Goal: Information Seeking & Learning: Learn about a topic

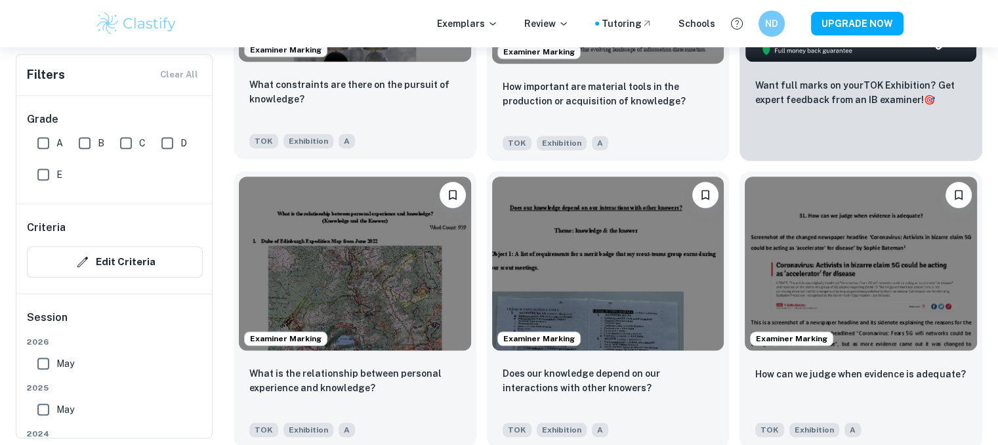
scroll to position [581, 0]
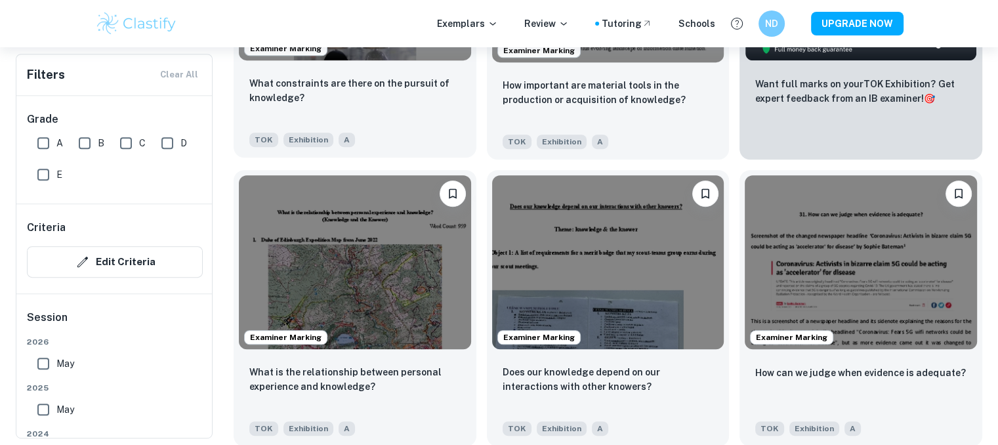
click at [379, 307] on img at bounding box center [355, 262] width 232 height 174
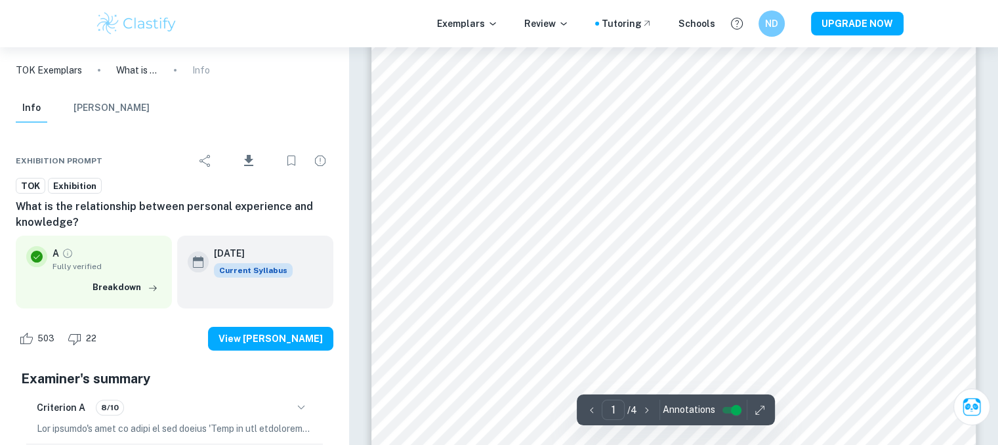
scroll to position [361, 0]
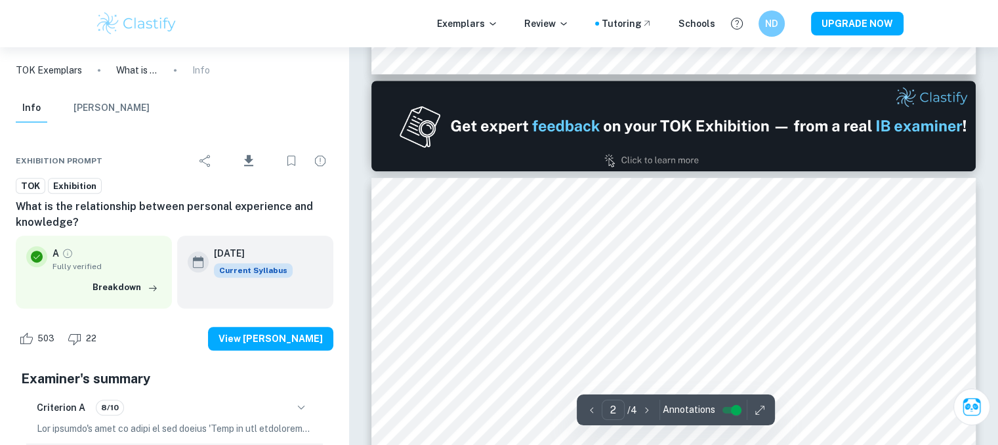
type input "1"
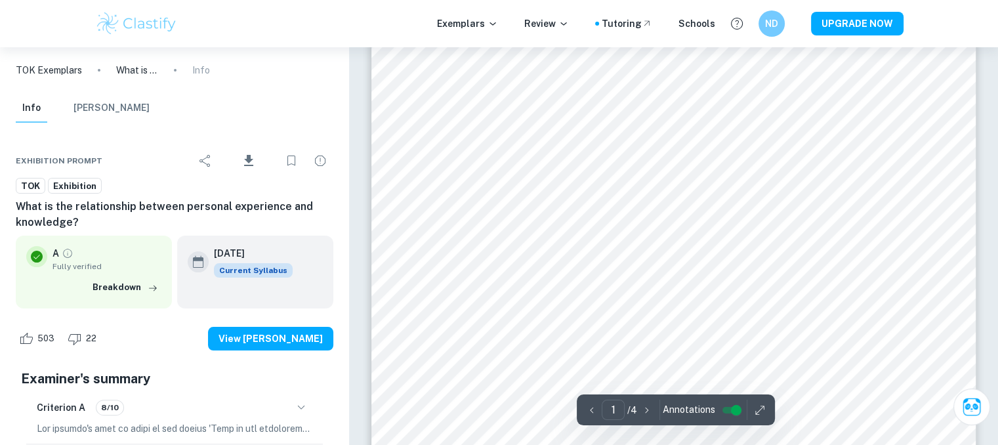
scroll to position [265, 0]
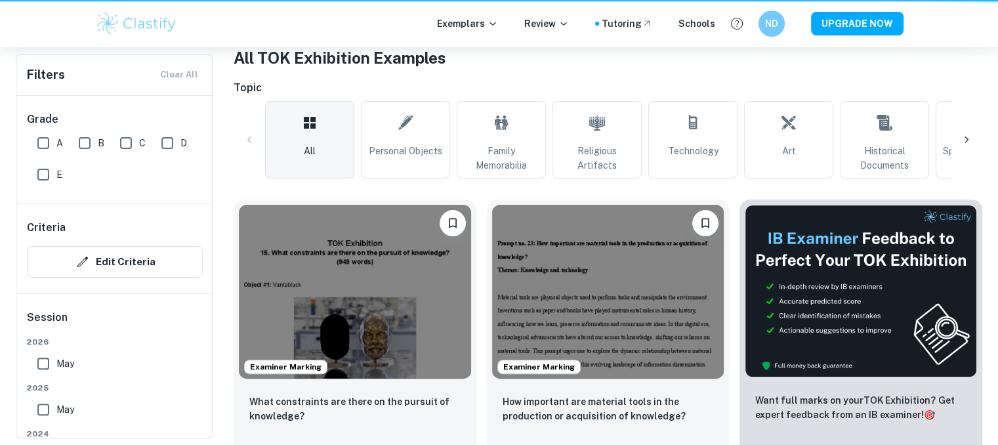
scroll to position [581, 0]
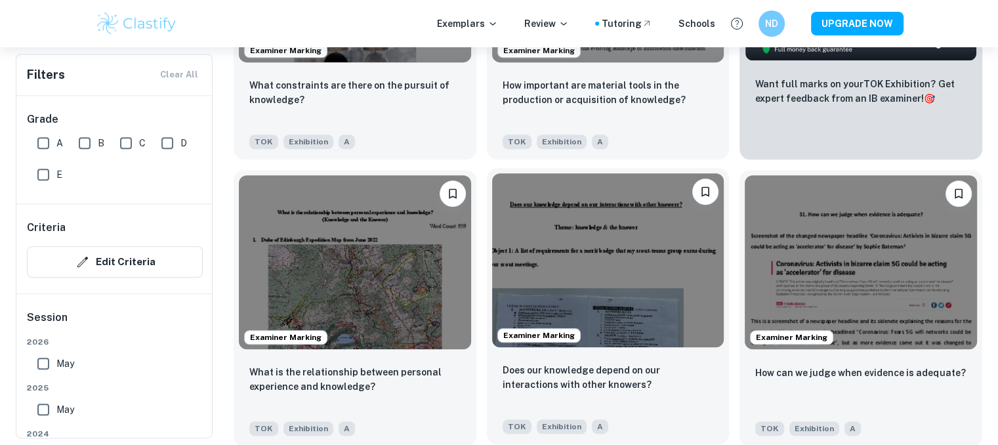
click at [588, 252] on img at bounding box center [608, 260] width 232 height 174
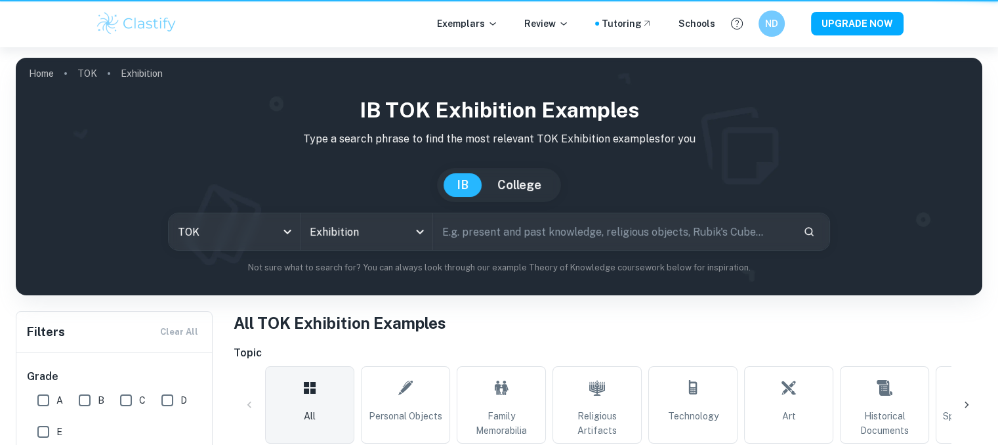
scroll to position [581, 0]
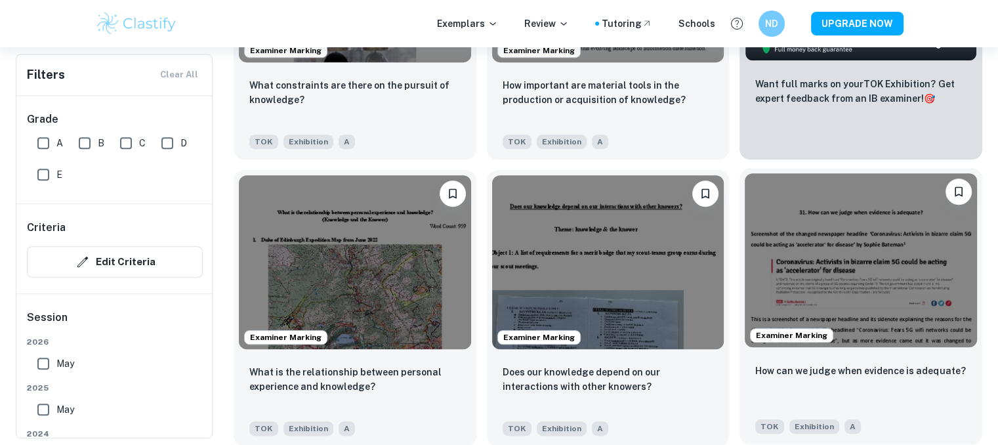
click at [838, 266] on img at bounding box center [861, 260] width 232 height 174
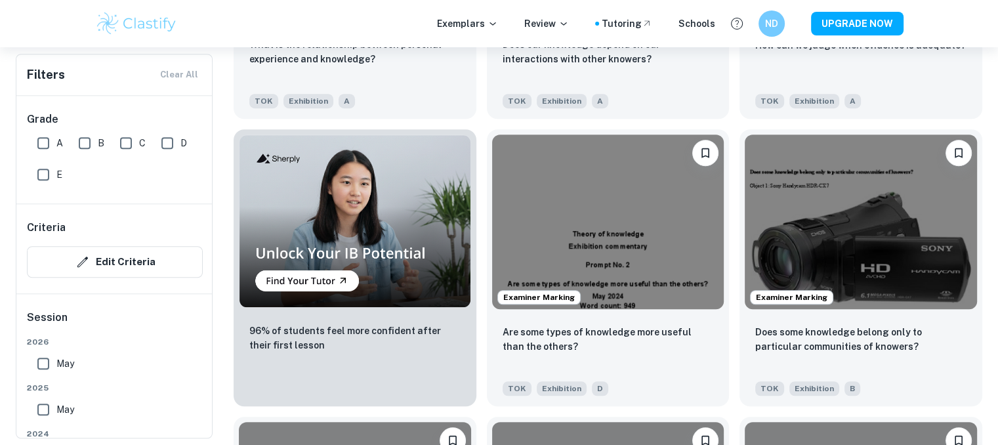
scroll to position [915, 0]
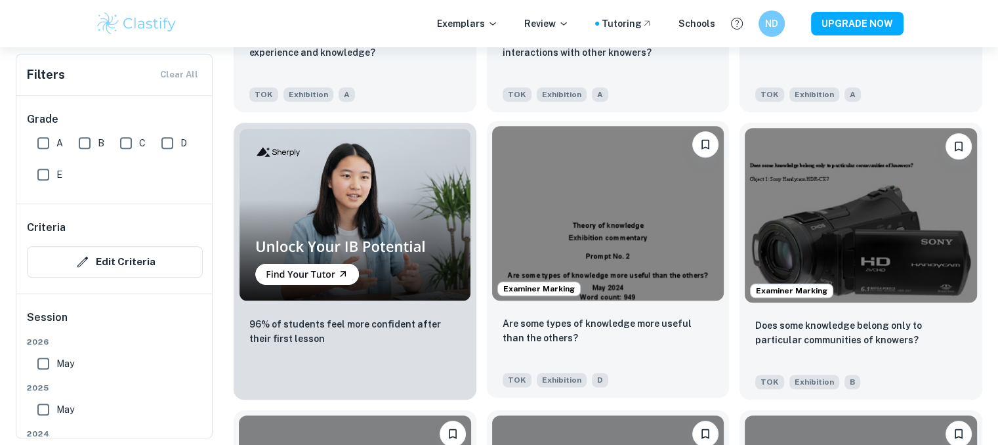
click at [627, 237] on img at bounding box center [608, 213] width 232 height 174
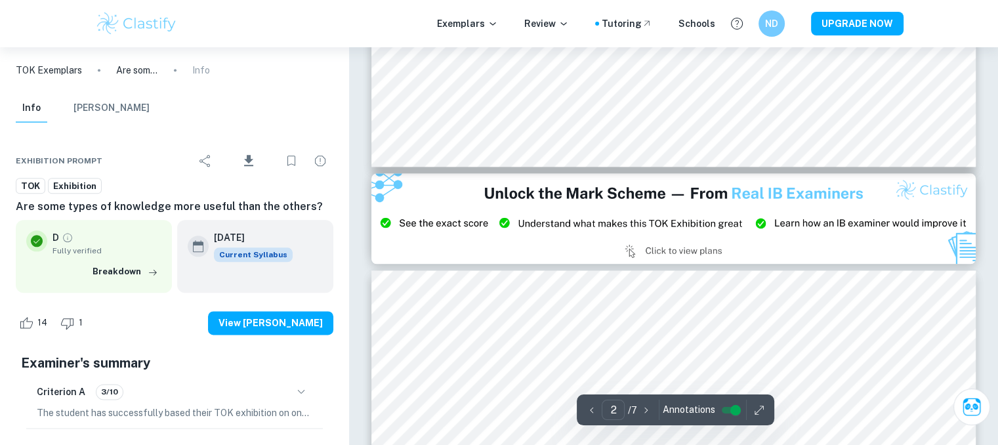
type input "3"
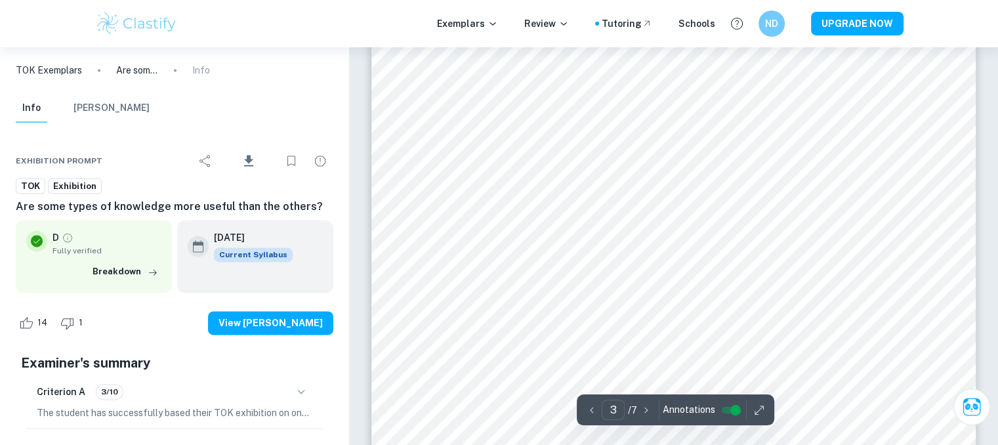
scroll to position [1811, 0]
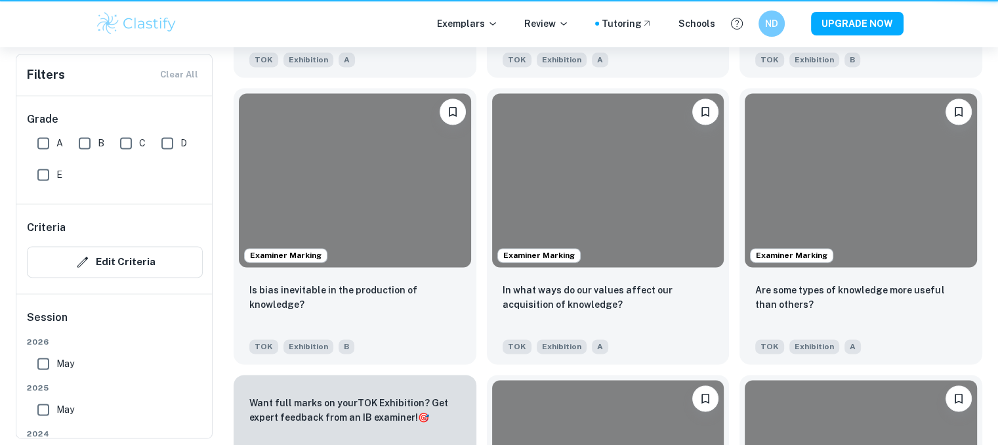
scroll to position [915, 0]
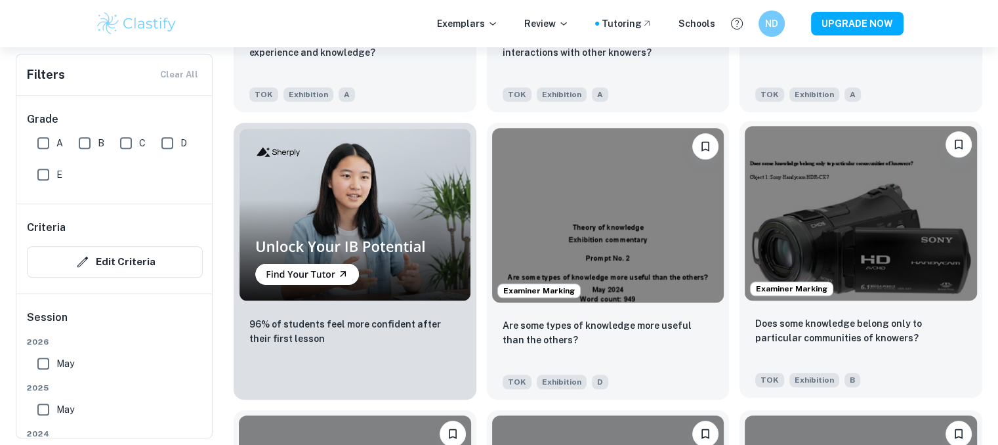
click at [808, 209] on img at bounding box center [861, 213] width 232 height 174
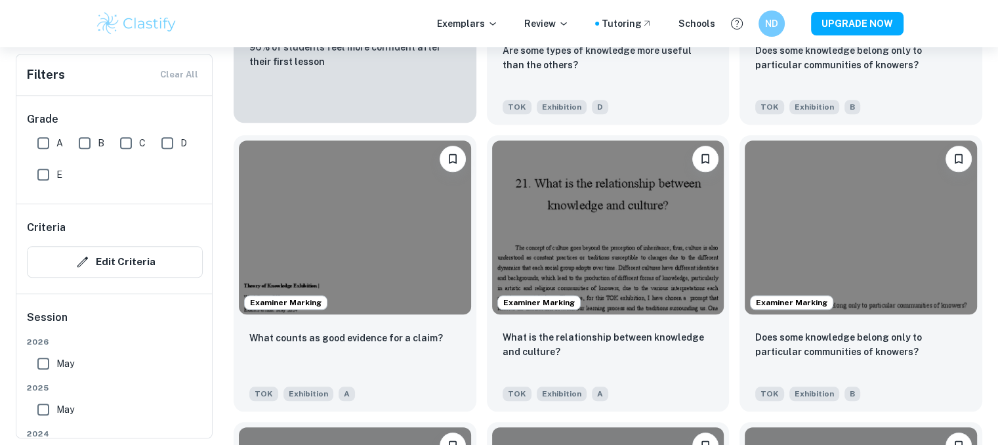
scroll to position [1191, 0]
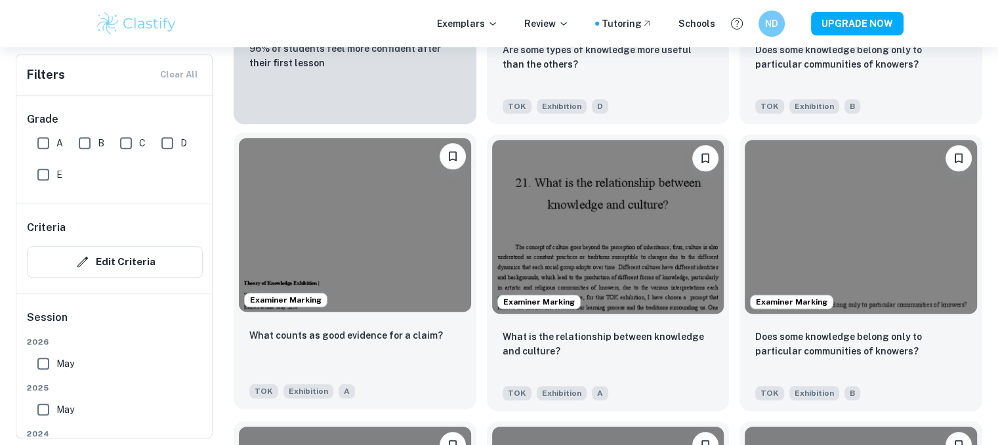
click at [383, 246] on img at bounding box center [355, 225] width 232 height 174
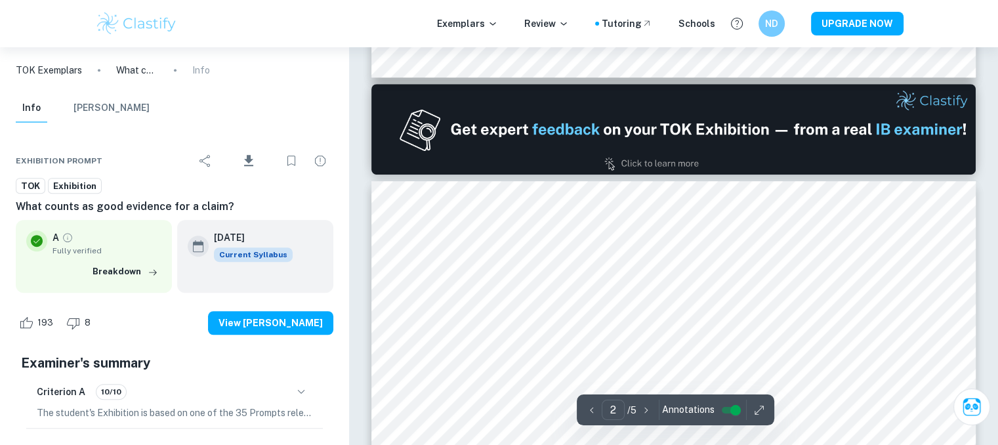
type input "2"
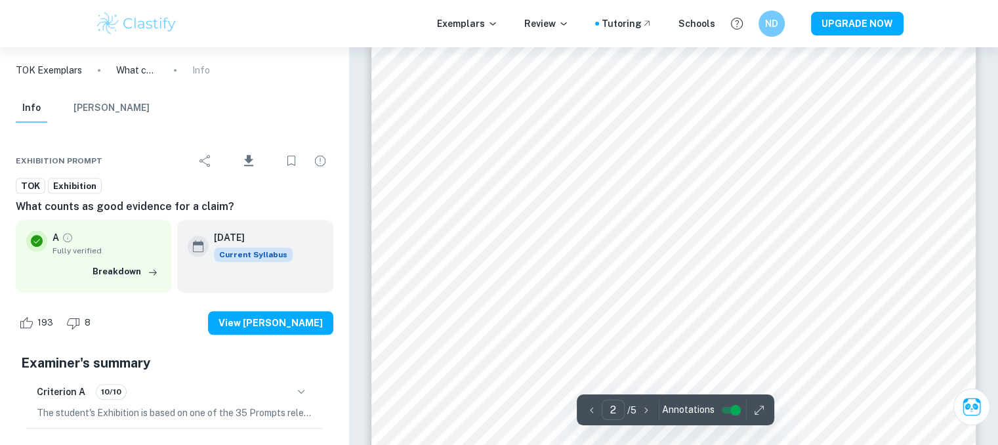
scroll to position [947, 0]
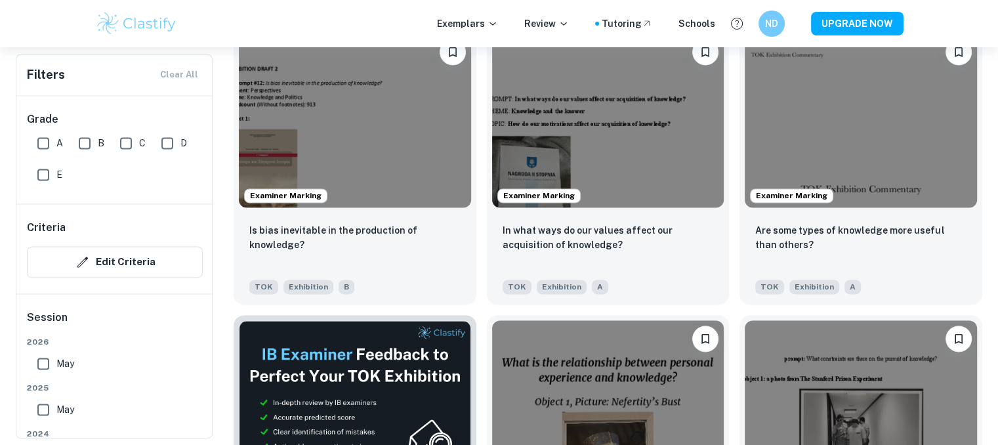
scroll to position [1873, 0]
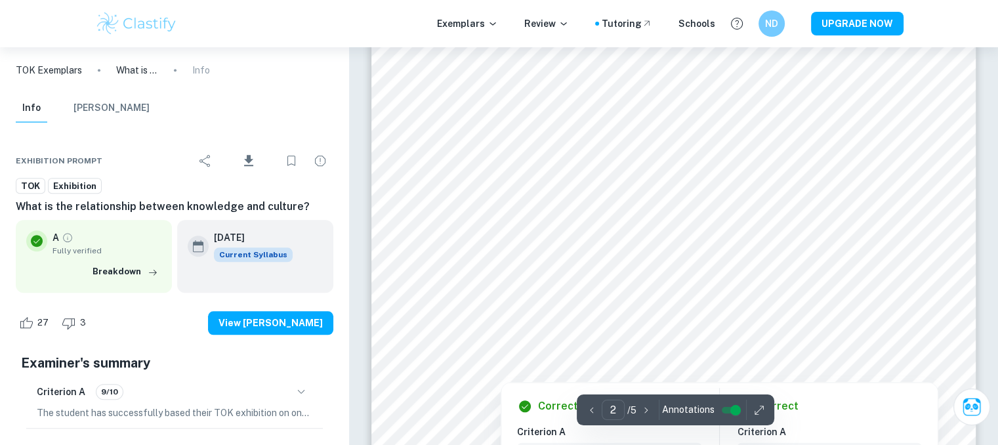
scroll to position [1299, 0]
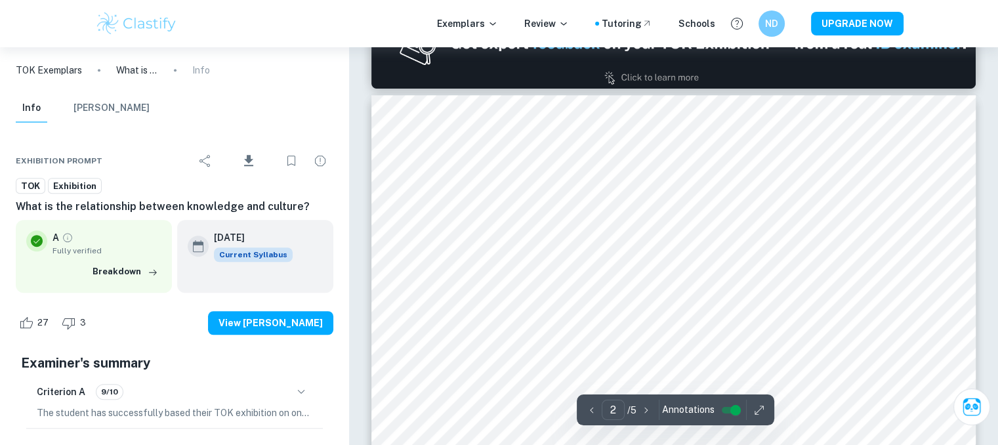
type input "1"
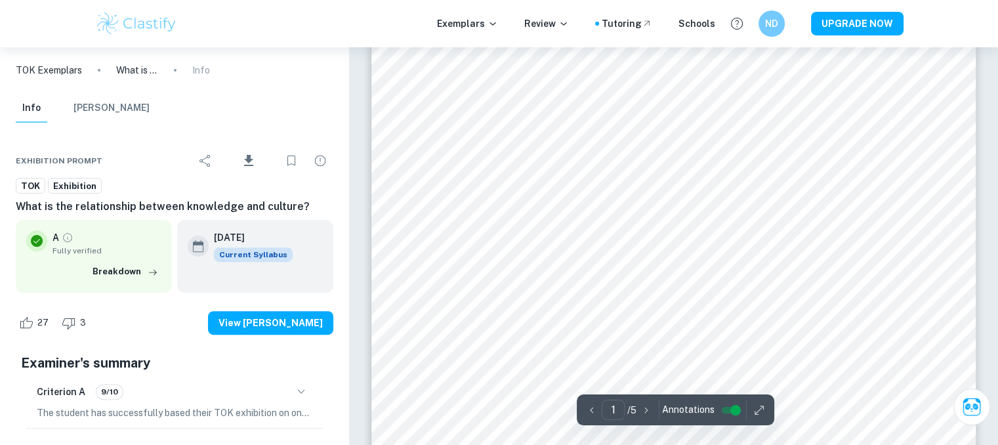
scroll to position [386, 0]
